Goal: Find specific page/section: Find specific page/section

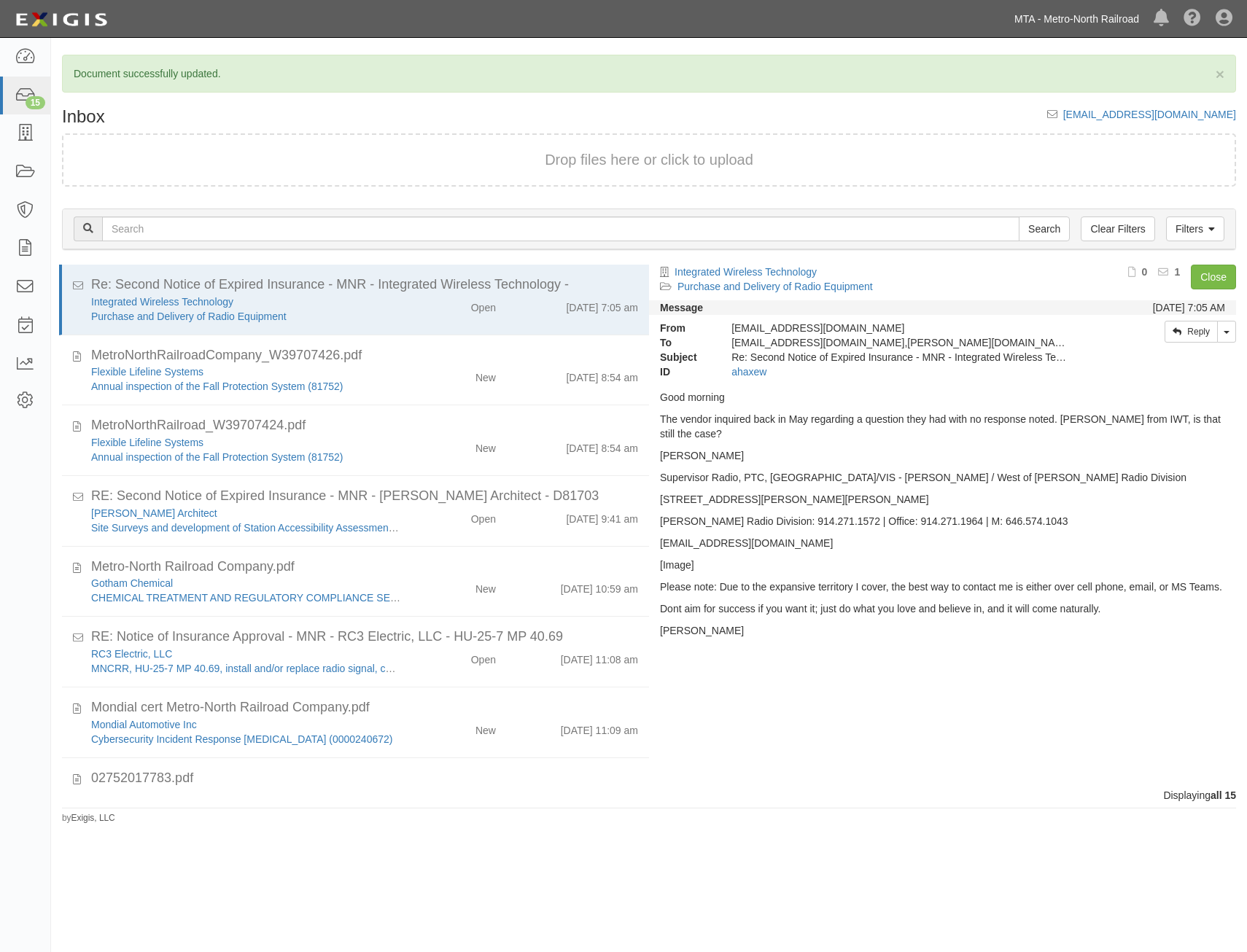
click at [1038, 13] on link "MTA - Metro-North Railroad" at bounding box center [1077, 18] width 139 height 29
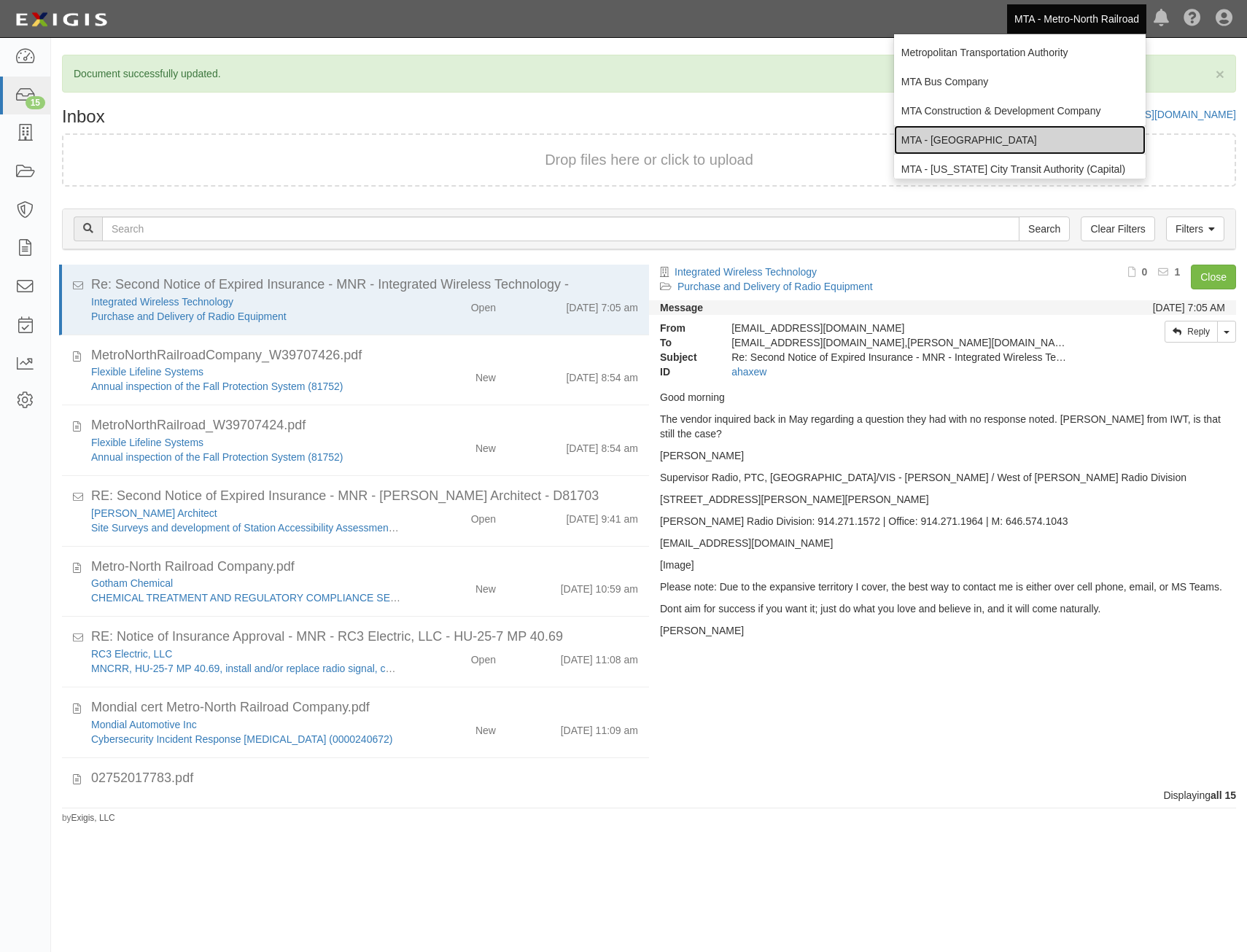
click at [1026, 135] on link "MTA - [GEOGRAPHIC_DATA]" at bounding box center [1020, 139] width 252 height 29
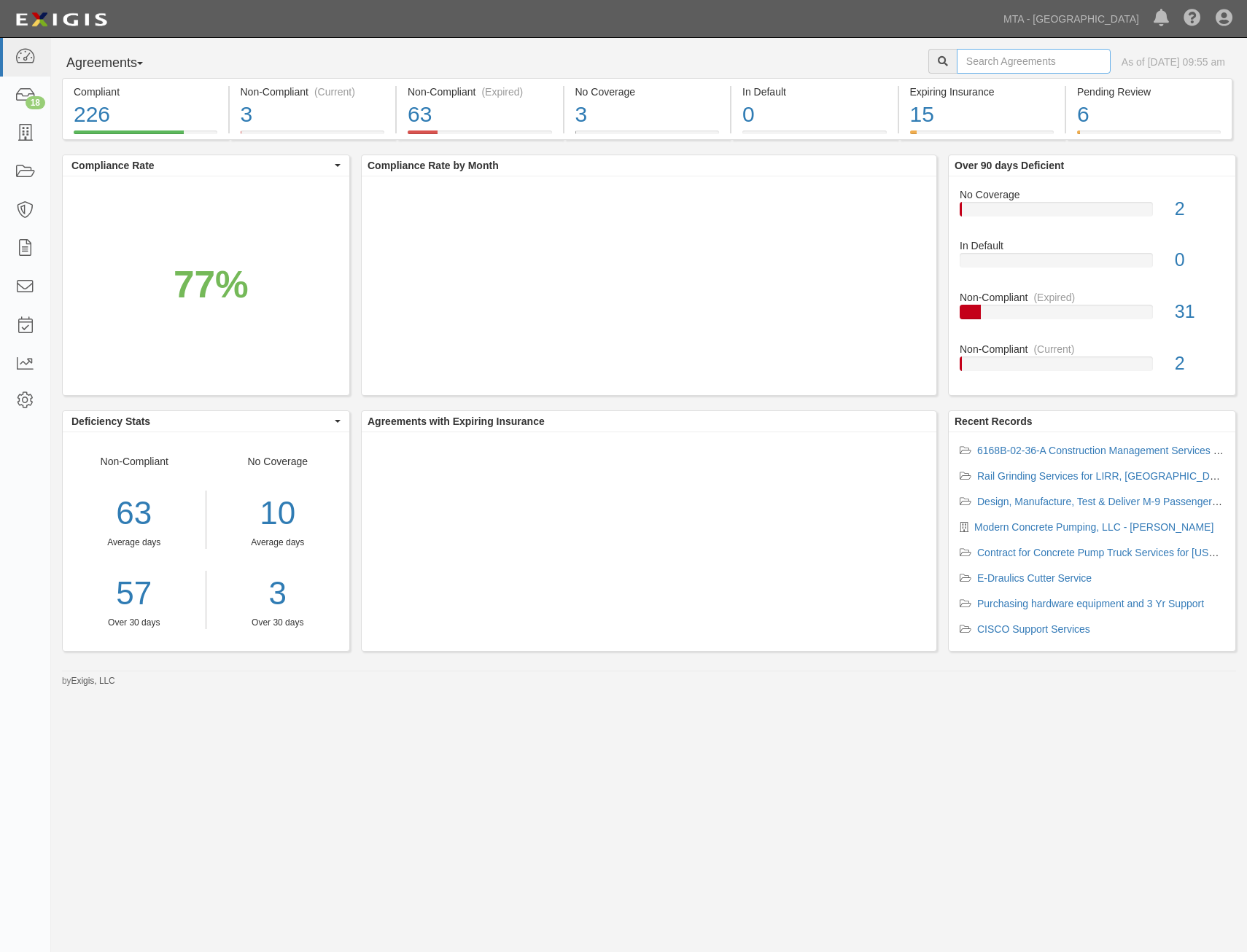
click at [1003, 55] on input "text" at bounding box center [1033, 61] width 154 height 25
type input "WRY"
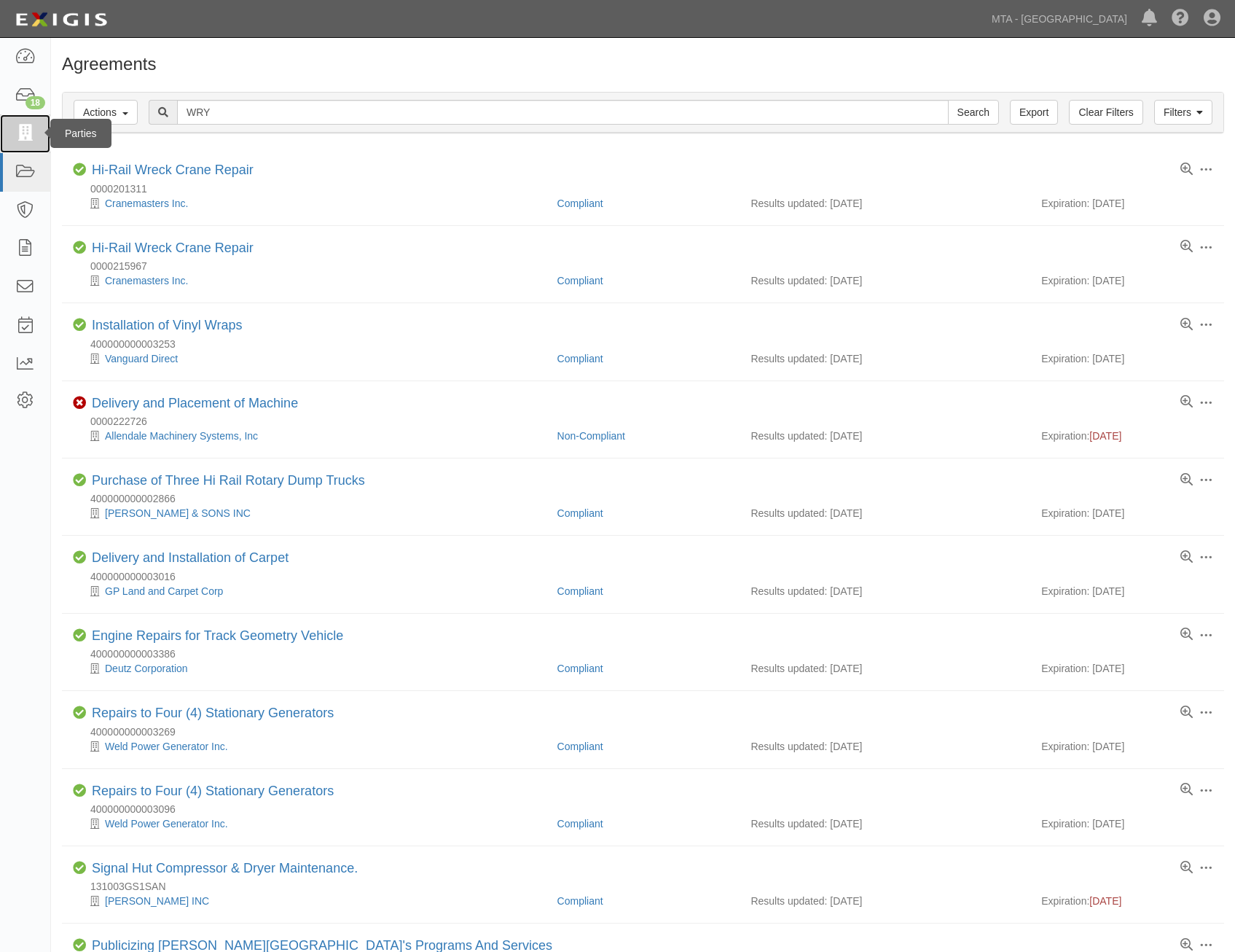
click at [31, 139] on icon at bounding box center [25, 134] width 21 height 17
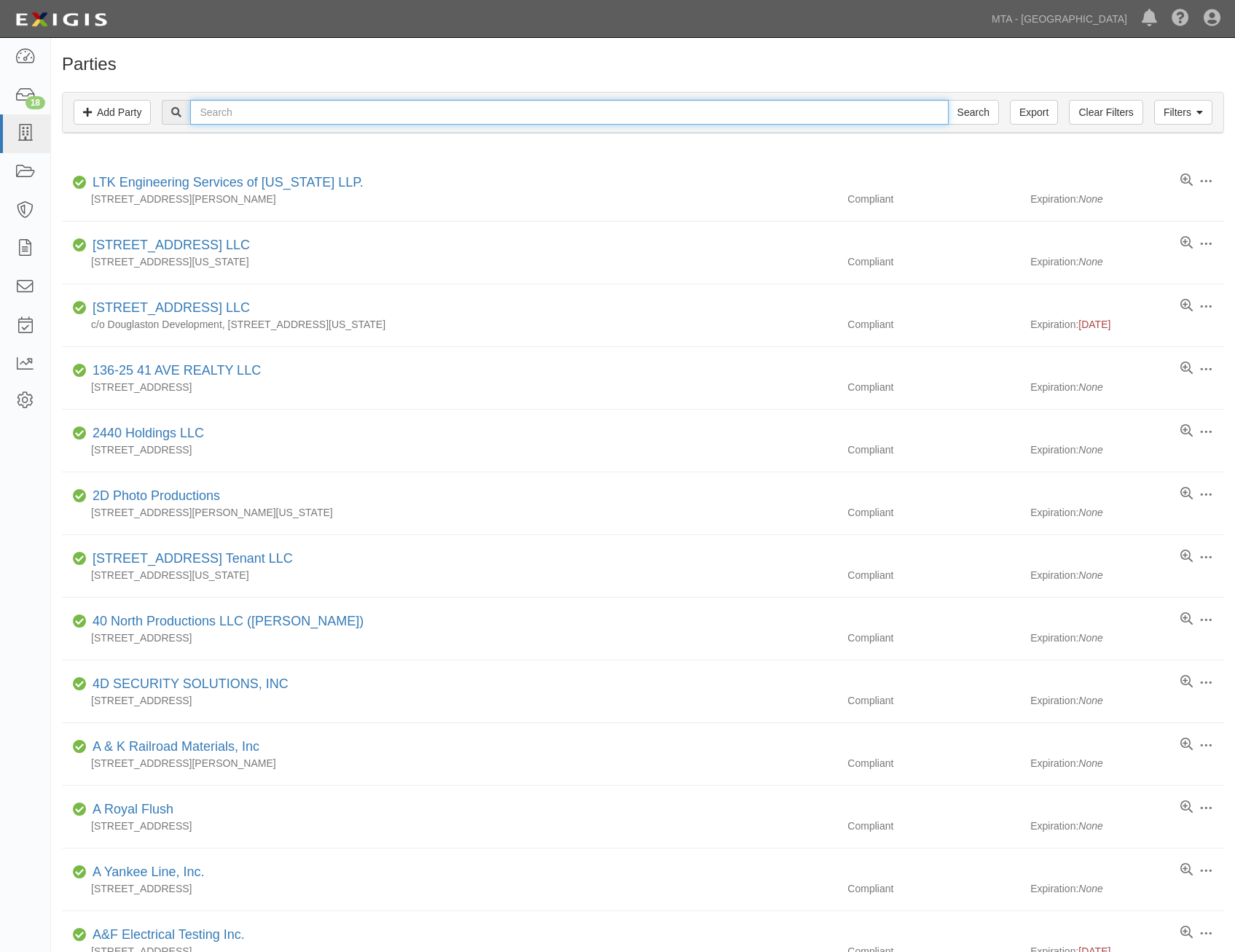
click at [410, 106] on input "text" at bounding box center [569, 112] width 758 height 25
type input "WRY"
click at [948, 100] on input "Search" at bounding box center [973, 112] width 51 height 25
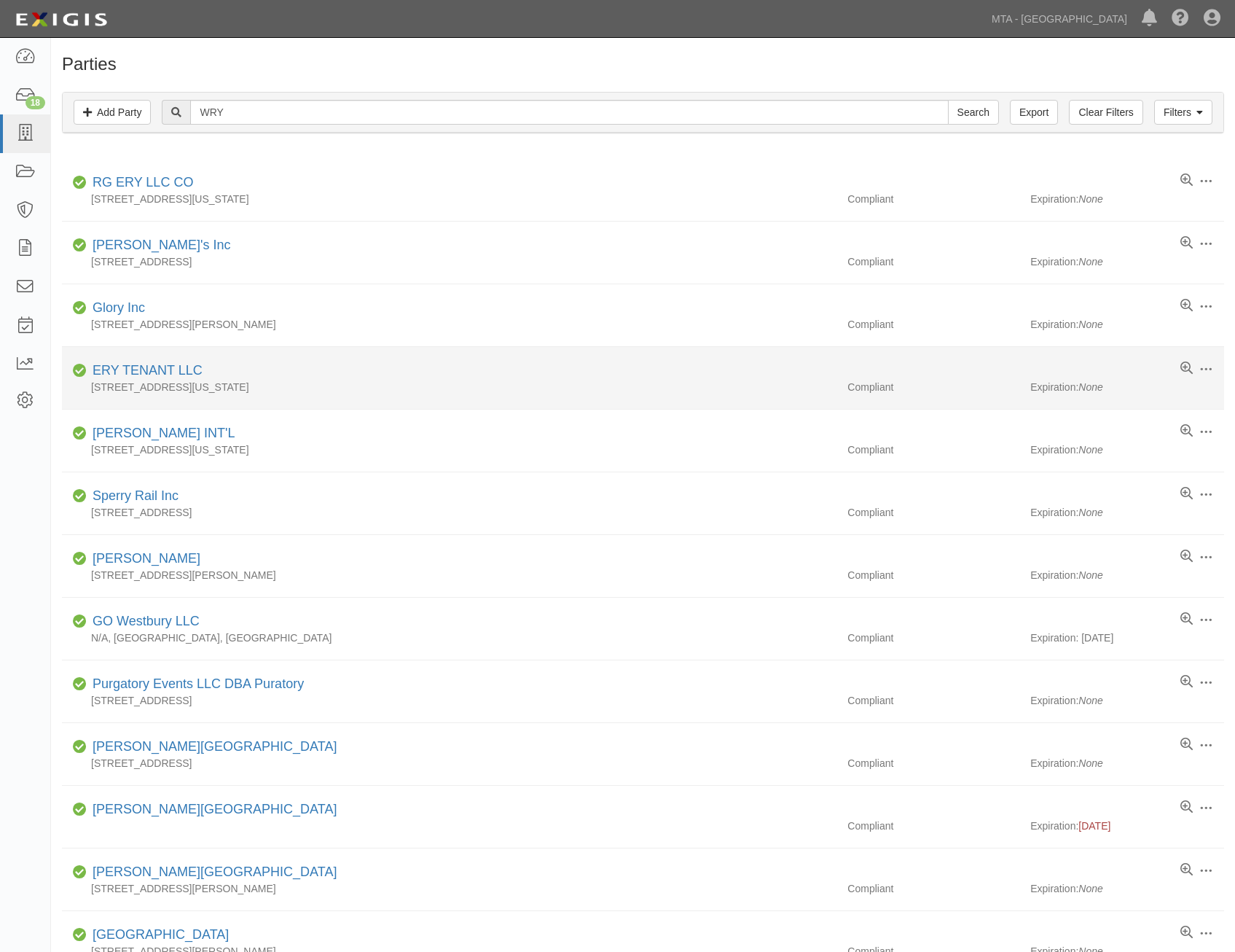
drag, startPoint x: 635, startPoint y: 583, endPoint x: 725, endPoint y: 333, distance: 265.7
